Goal: Task Accomplishment & Management: Use online tool/utility

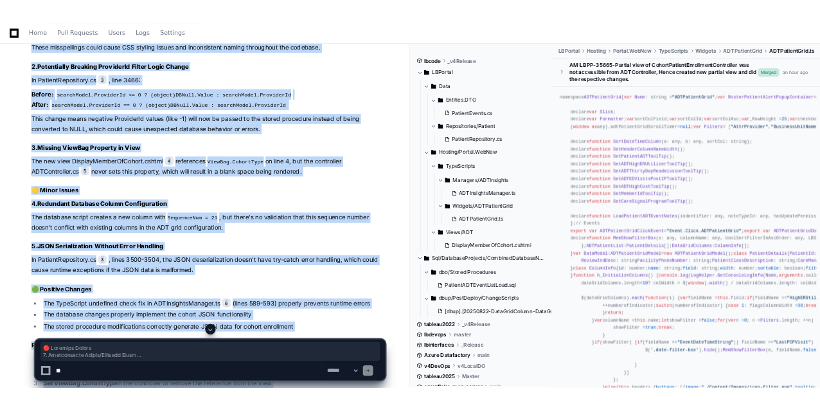
scroll to position [1570, 0]
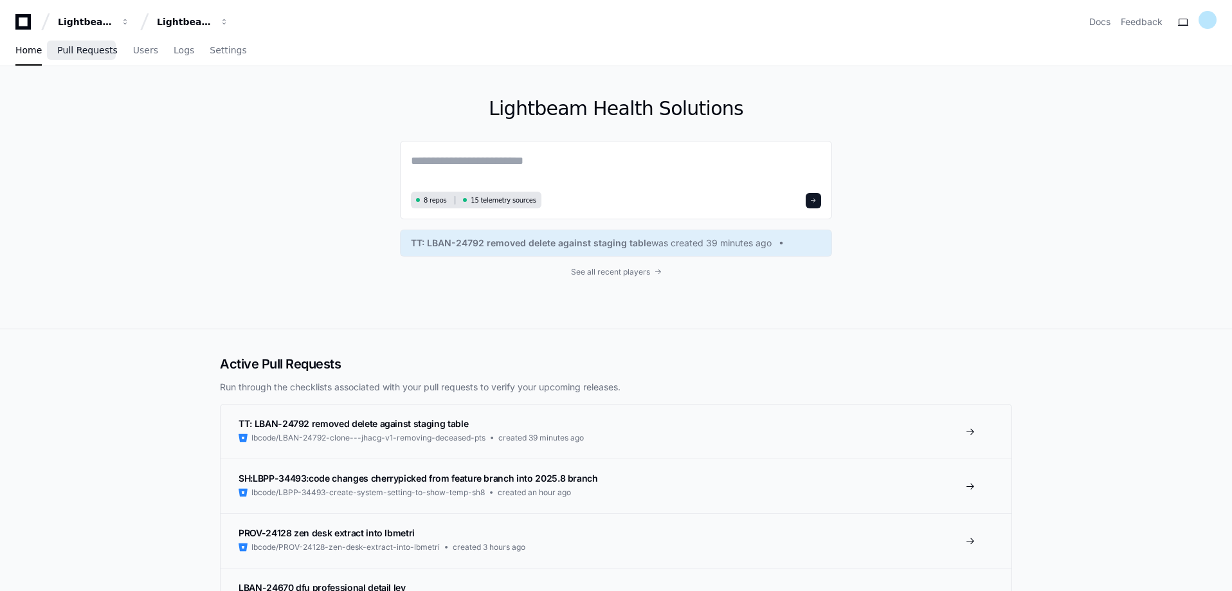
click at [84, 53] on span "Pull Requests" at bounding box center [87, 50] width 60 height 8
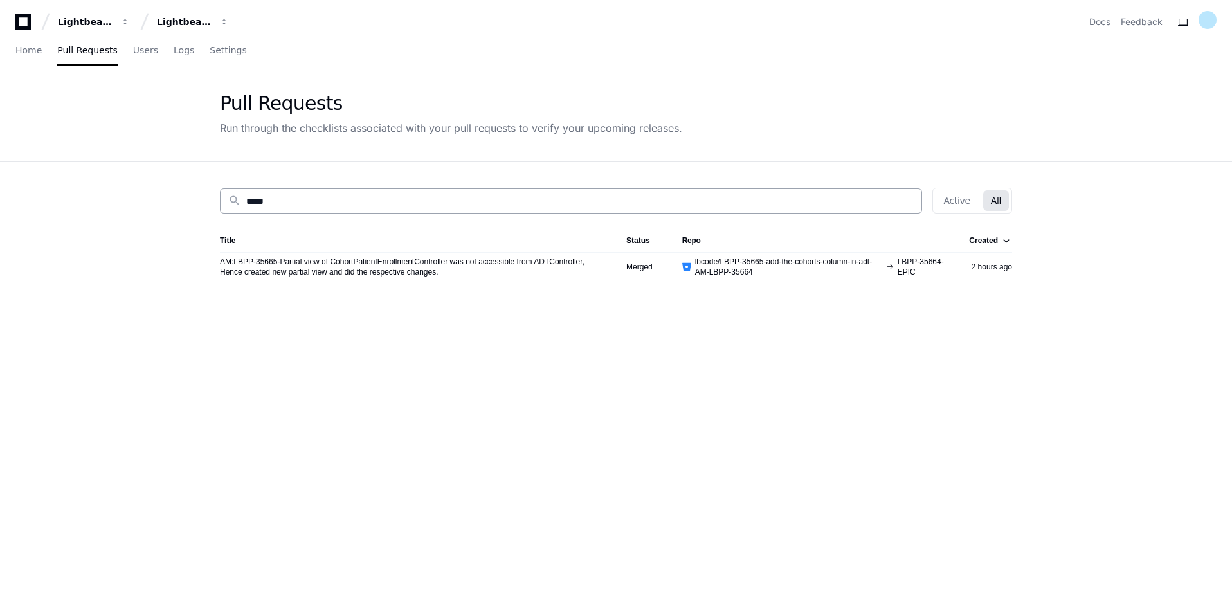
drag, startPoint x: 308, startPoint y: 192, endPoint x: 270, endPoint y: 194, distance: 38.0
click at [270, 194] on div "search *****" at bounding box center [571, 200] width 702 height 25
drag, startPoint x: 278, startPoint y: 198, endPoint x: 183, endPoint y: 199, distance: 95.8
click at [183, 199] on app-pull-request-list-page "Pull Requests Run through the checklists associated with your pull requests to …" at bounding box center [616, 409] width 1232 height 687
type input "*****"
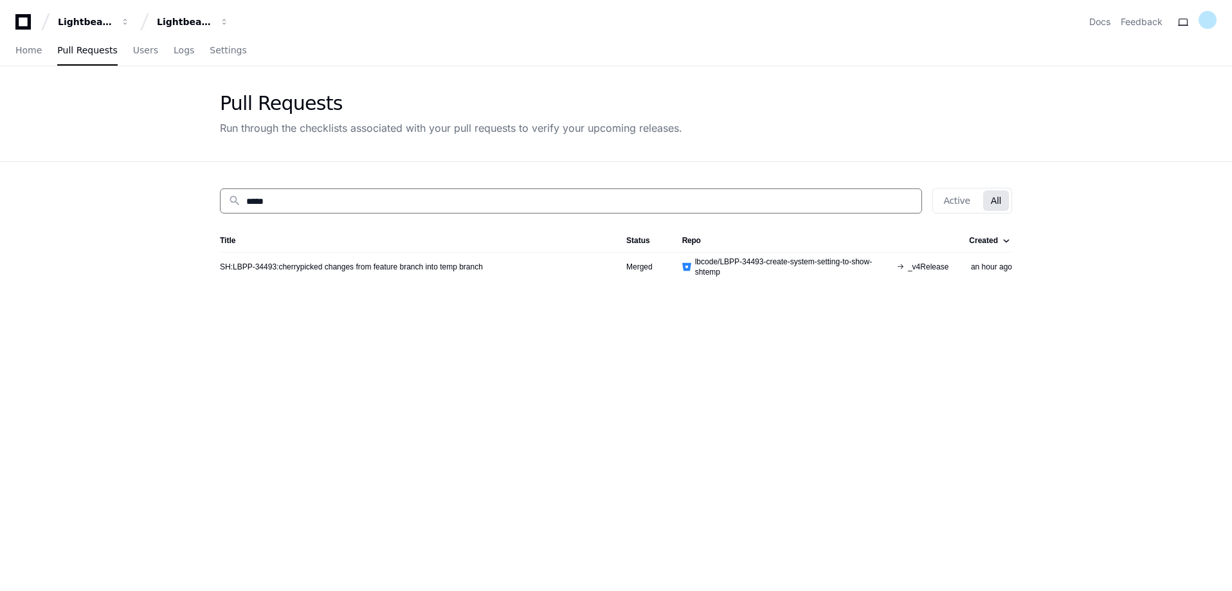
click at [388, 272] on td "SH:LBPP-34493:cherrypicked changes from feature branch into temp branch" at bounding box center [418, 266] width 396 height 29
click at [384, 269] on link "SH:LBPP-34493:cherrypicked changes from feature branch into temp branch" at bounding box center [351, 267] width 263 height 10
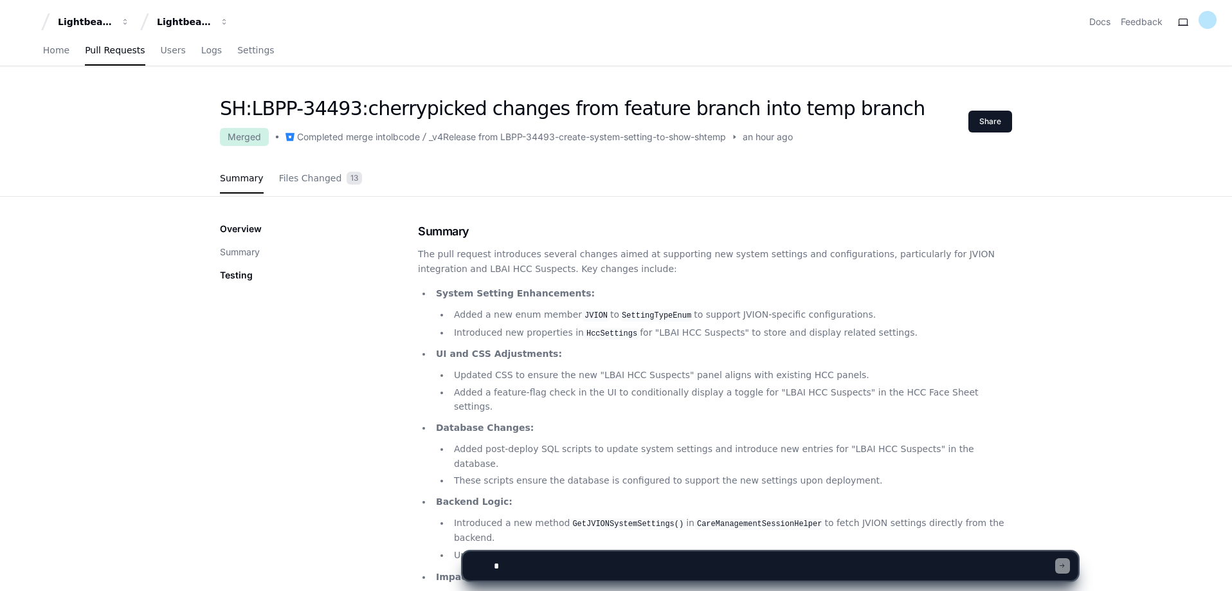
scroll to position [172, 0]
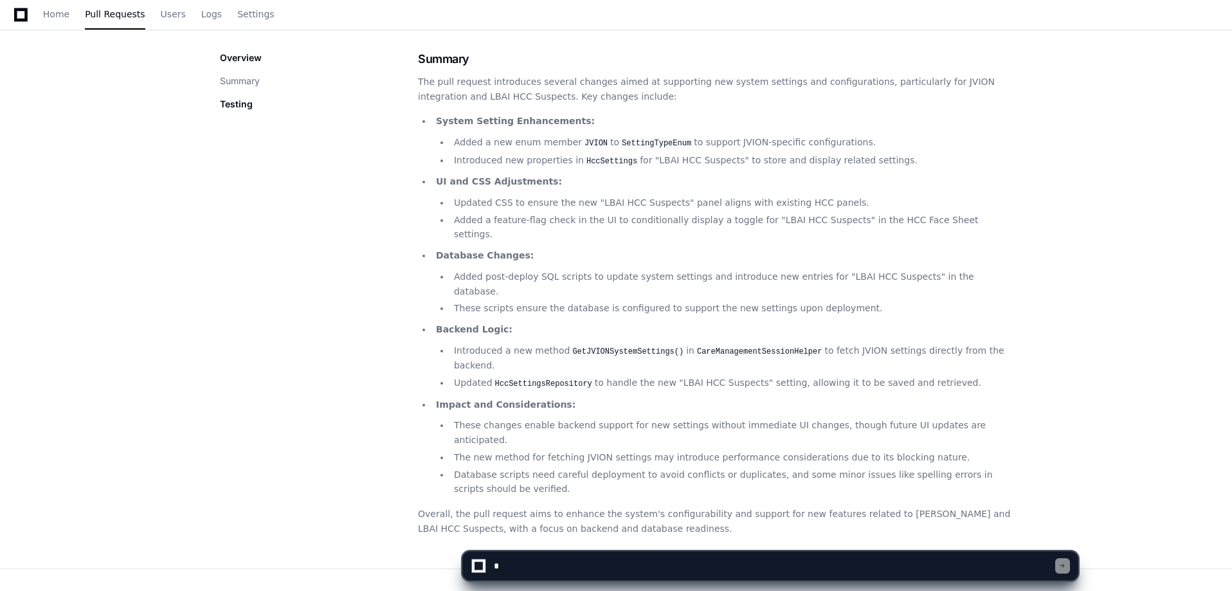
click at [532, 570] on textarea at bounding box center [773, 566] width 564 height 28
type textarea "**********"
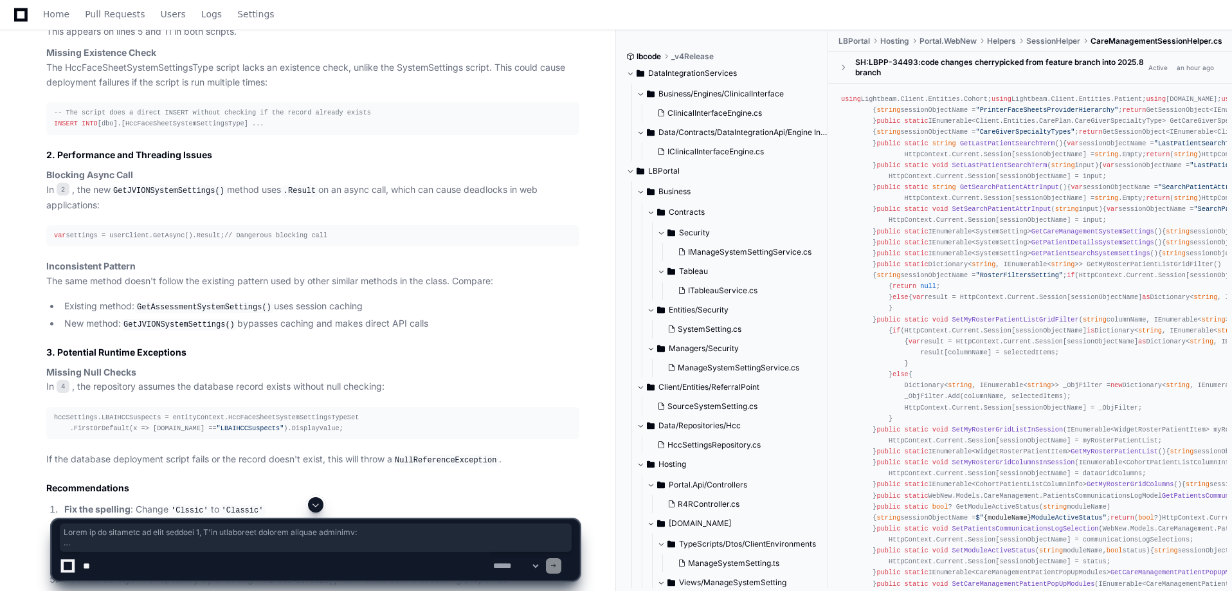
scroll to position [1084, 0]
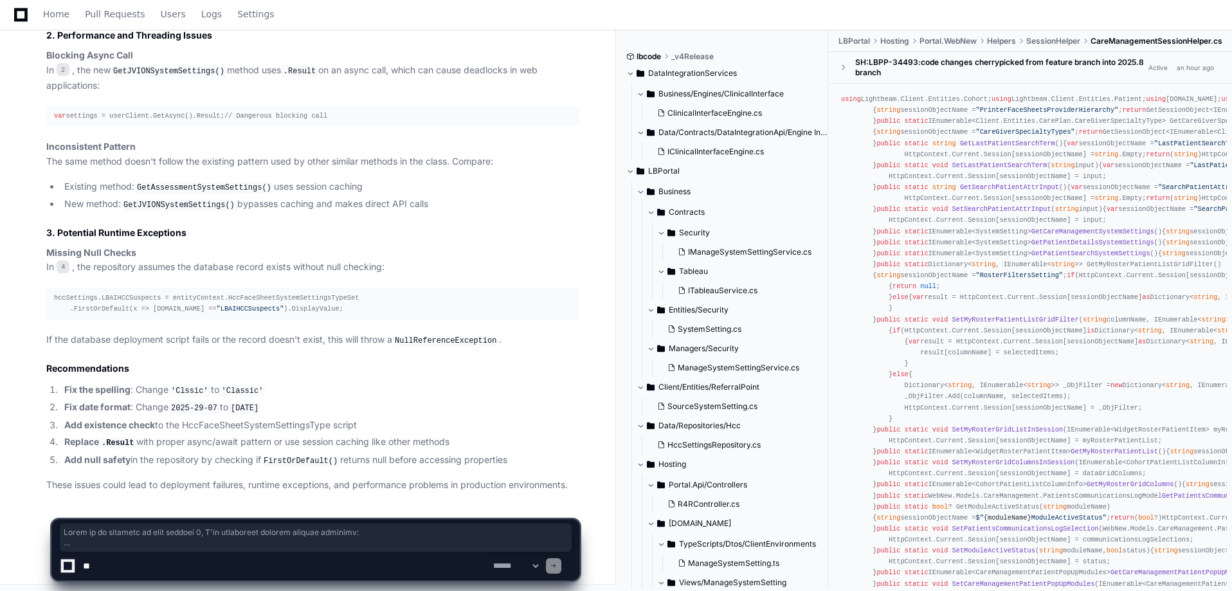
drag, startPoint x: 40, startPoint y: 133, endPoint x: 579, endPoint y: 484, distance: 643.5
click at [579, 484] on div "SH:LBPP-34493:cherrypicked changes from feature branch into temp branch Merged …" at bounding box center [300, 41] width 559 height 904
copy article "Based on my analysis of pull request 1 , I've identified several obvious proble…"
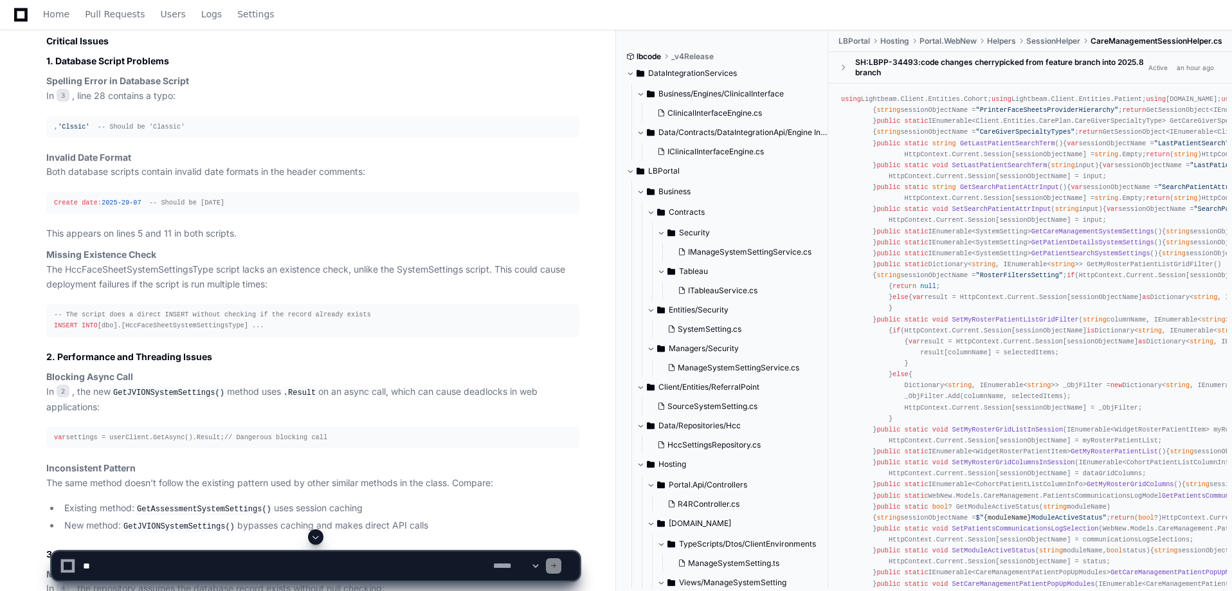
scroll to position [570, 0]
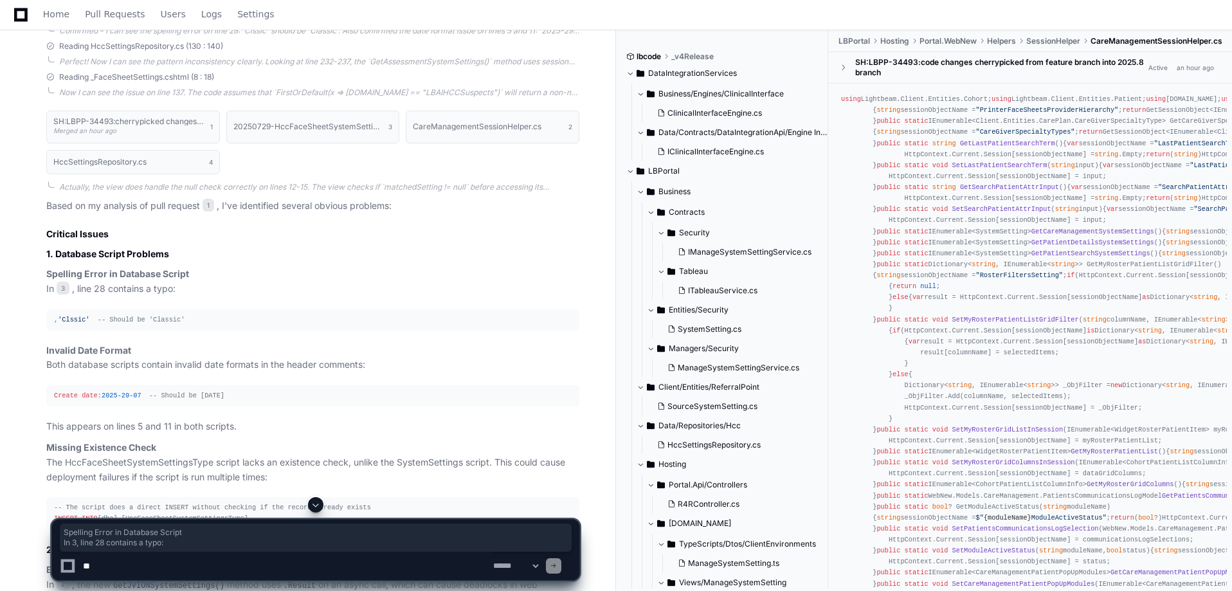
drag, startPoint x: 30, startPoint y: 270, endPoint x: 226, endPoint y: 287, distance: 196.8
click at [226, 287] on div "SH:LBPP-34493:cherrypicked changes from feature branch into temp branch Merged …" at bounding box center [300, 555] width 559 height 904
click at [226, 287] on p "Spelling Error in Database Script In 3 , line 28 contains a typo:" at bounding box center [312, 282] width 533 height 30
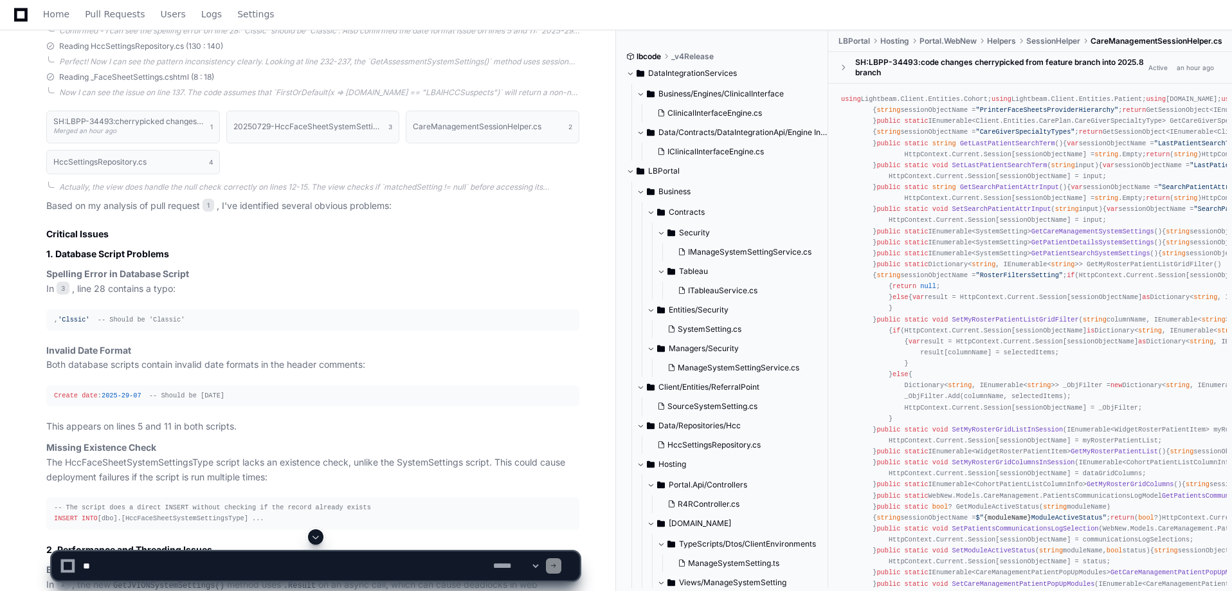
click at [23, 402] on div "SH:LBPP-34493:cherrypicked changes from feature branch into temp branch Merged …" at bounding box center [300, 555] width 559 height 904
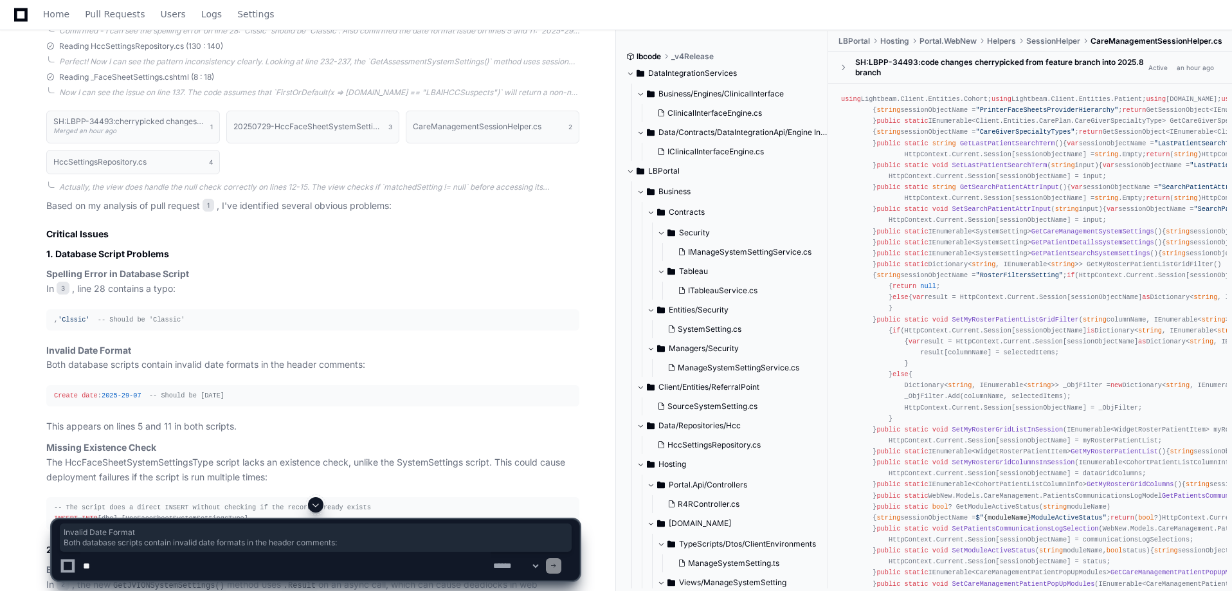
drag, startPoint x: 47, startPoint y: 343, endPoint x: 411, endPoint y: 365, distance: 365.2
click at [411, 365] on p "Invalid Date Format Both database scripts contain invalid date formats in the h…" at bounding box center [312, 358] width 533 height 30
click at [248, 280] on p "Spelling Error in Database Script In 3 , line 28 contains a typo:" at bounding box center [312, 282] width 533 height 30
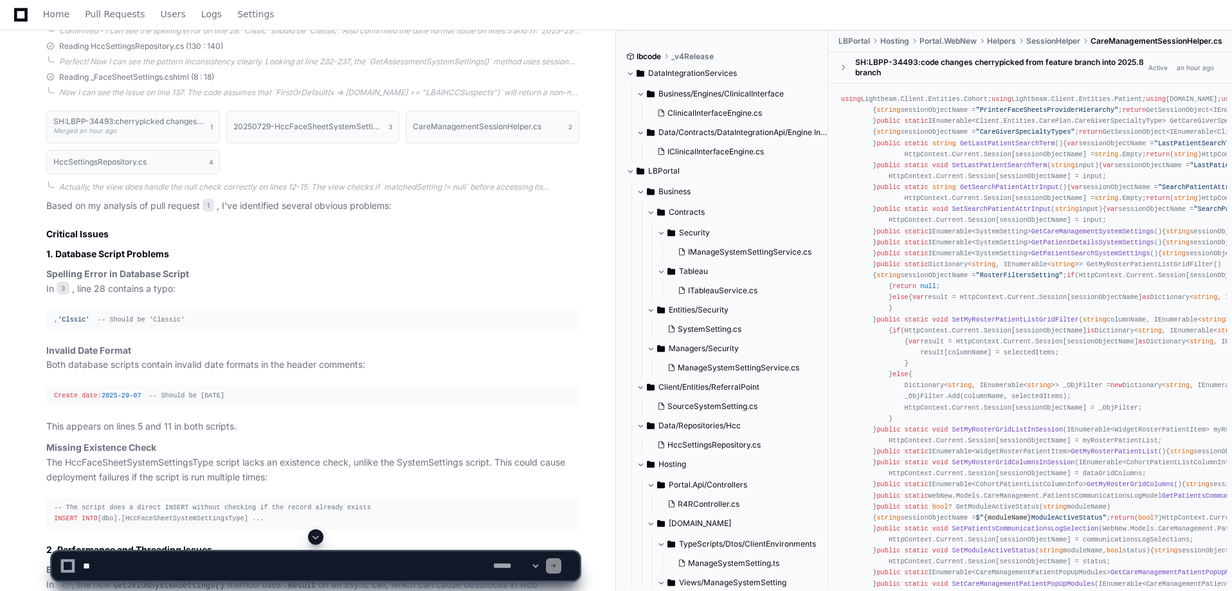
scroll to position [698, 0]
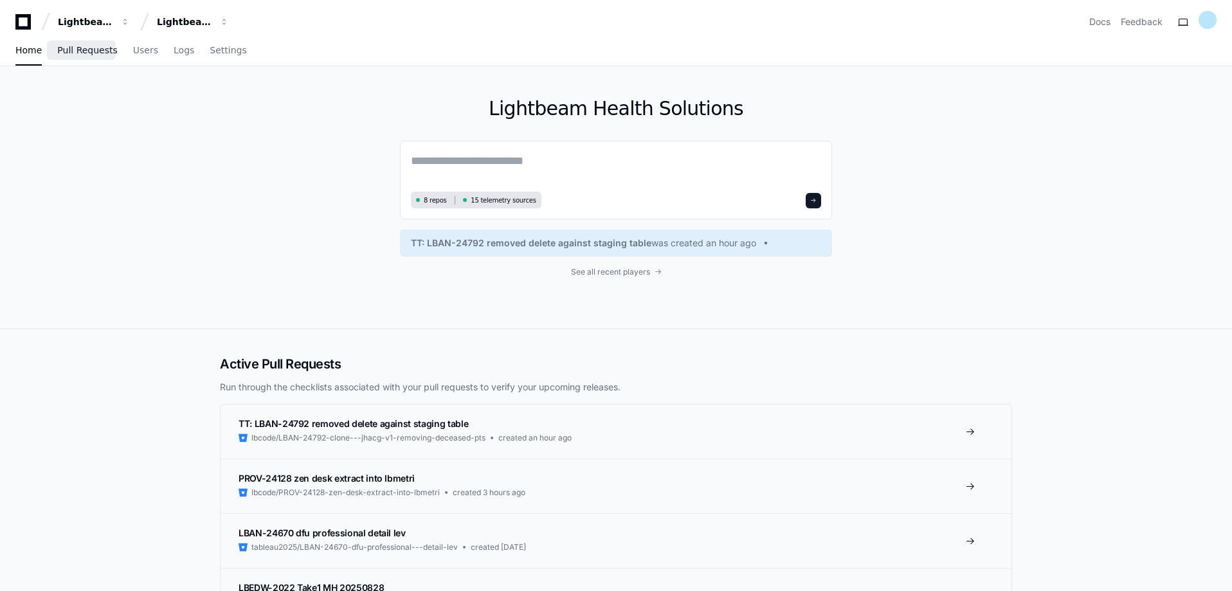
click at [102, 46] on span "Pull Requests" at bounding box center [87, 50] width 60 height 8
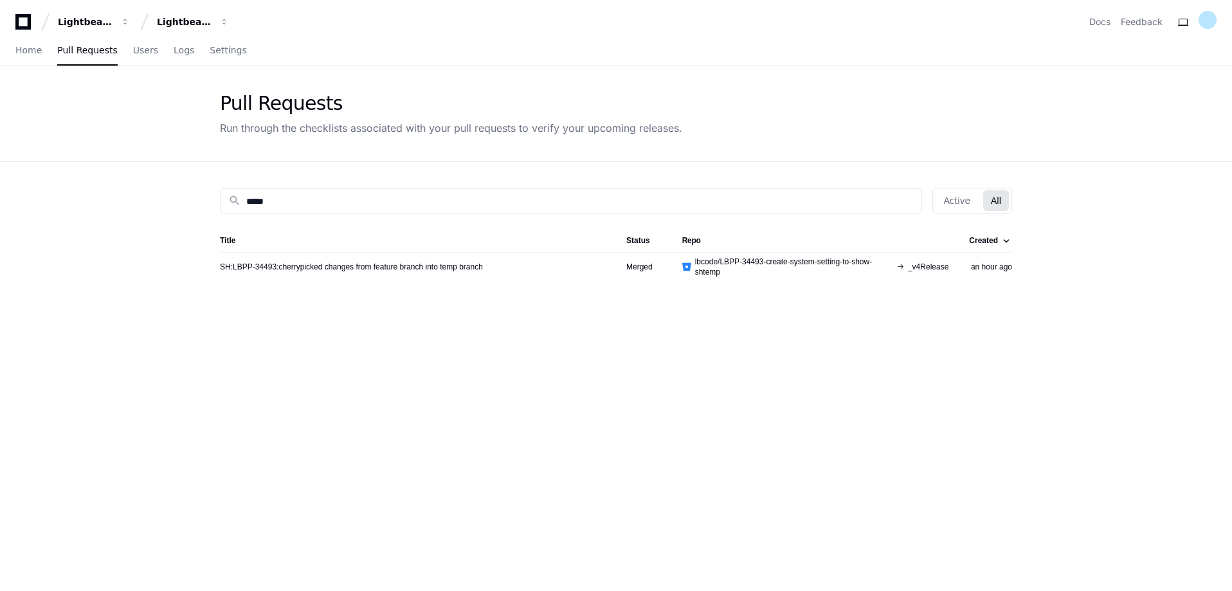
click at [318, 272] on td "SH:LBPP-34493:cherrypicked changes from feature branch into temp branch" at bounding box center [418, 266] width 396 height 29
click at [318, 267] on link "SH:LBPP-34493:cherrypicked changes from feature branch into temp branch" at bounding box center [351, 267] width 263 height 10
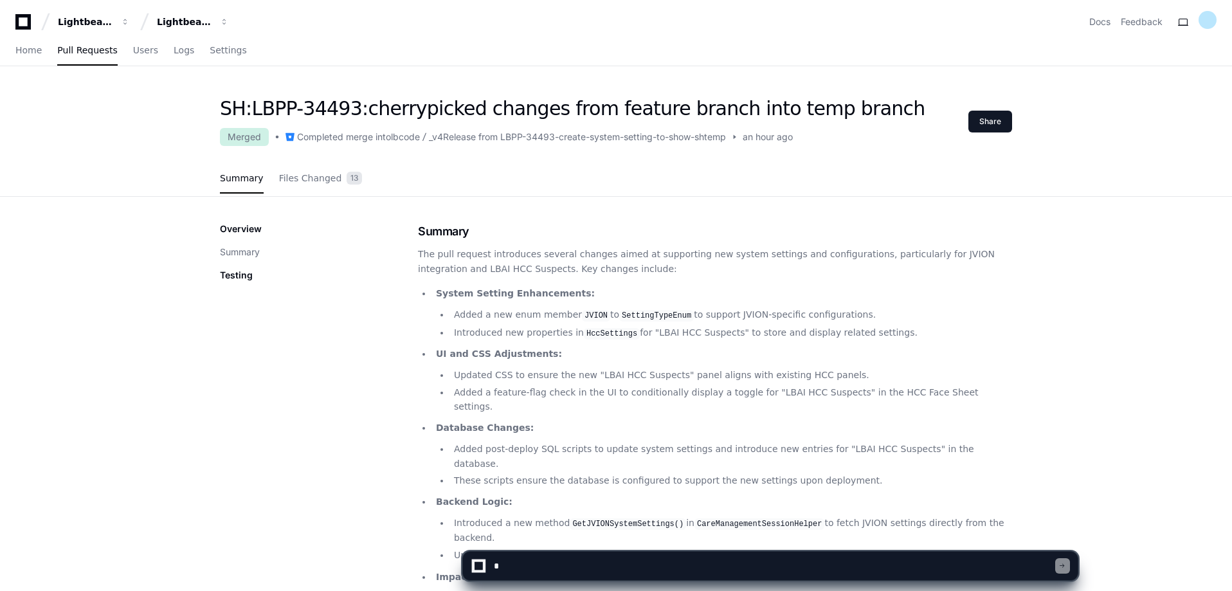
click at [522, 572] on textarea at bounding box center [773, 566] width 564 height 28
type textarea "**********"
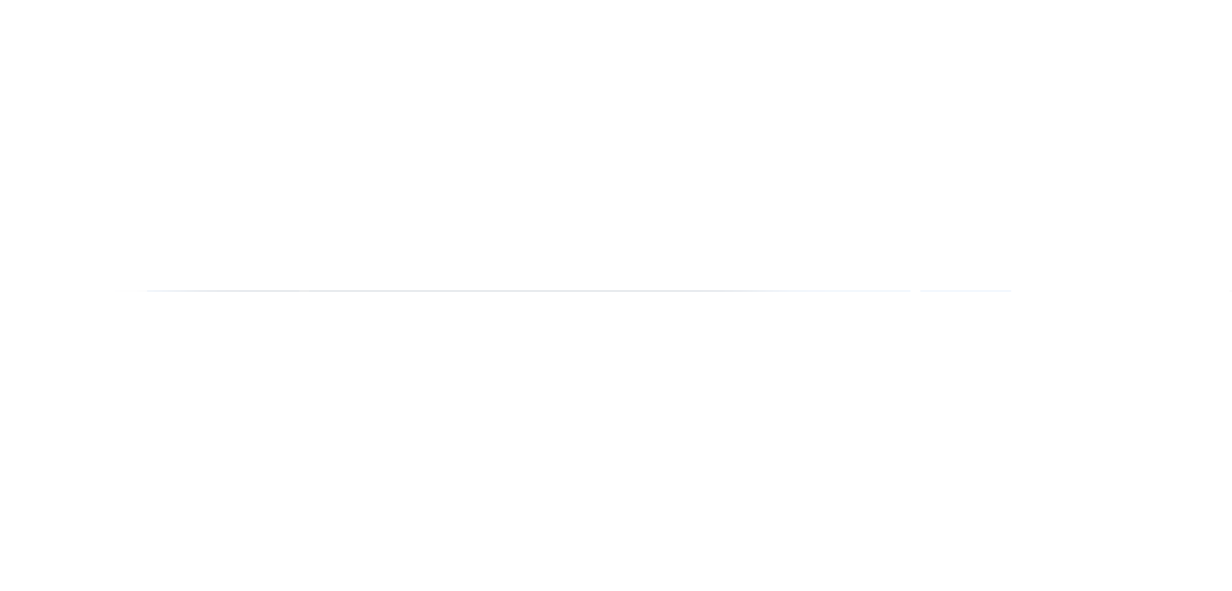
scroll to position [1504, 0]
